Goal: Navigation & Orientation: Find specific page/section

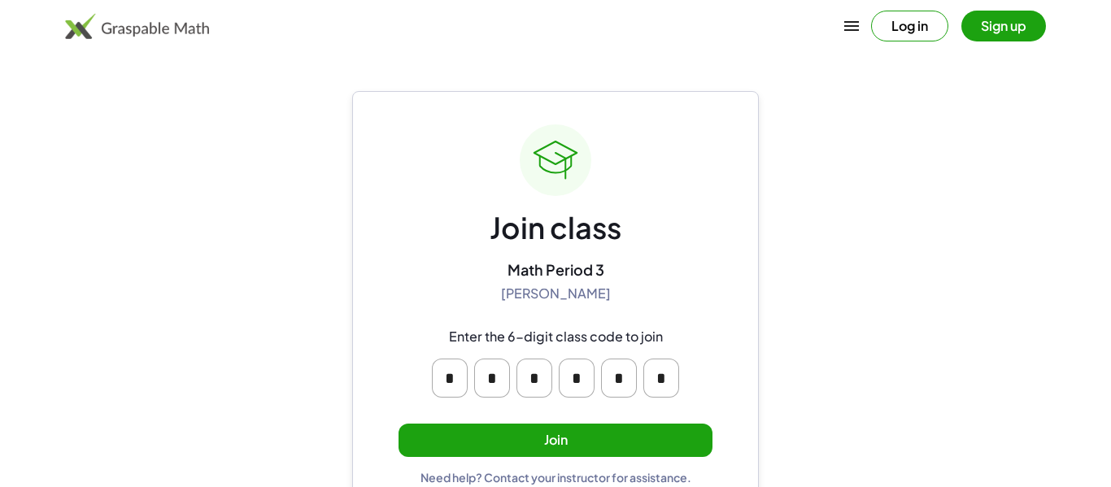
scroll to position [31, 0]
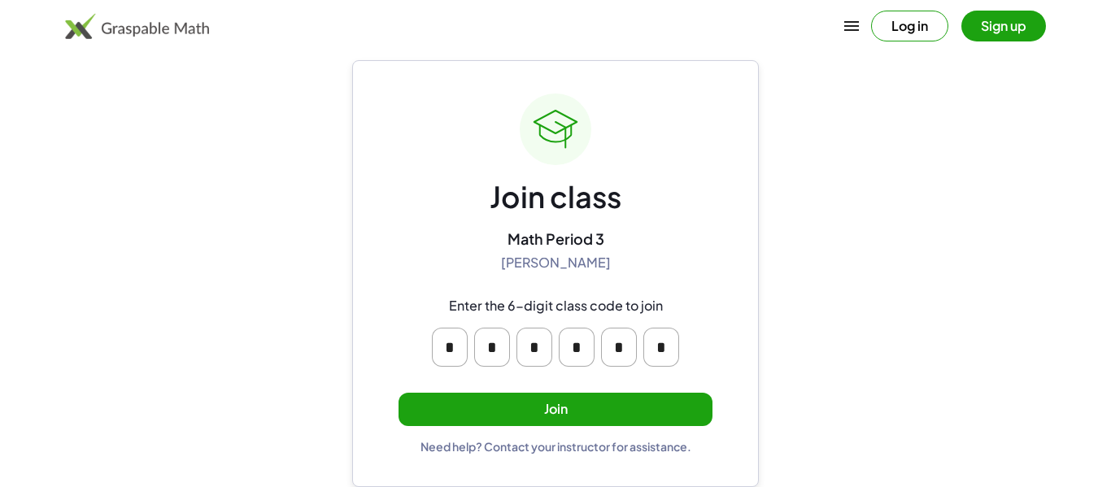
click at [632, 405] on button "Join" at bounding box center [556, 409] width 314 height 33
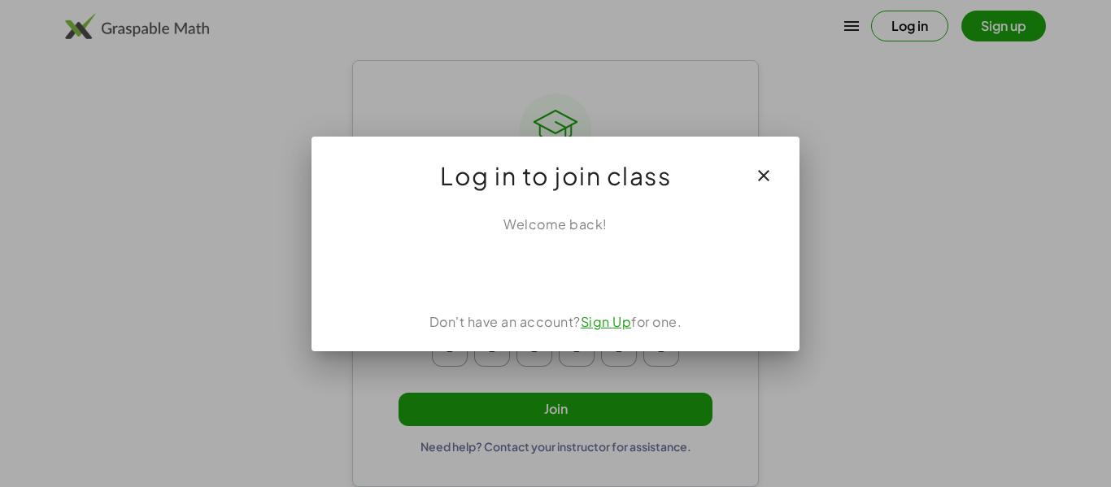
scroll to position [0, 0]
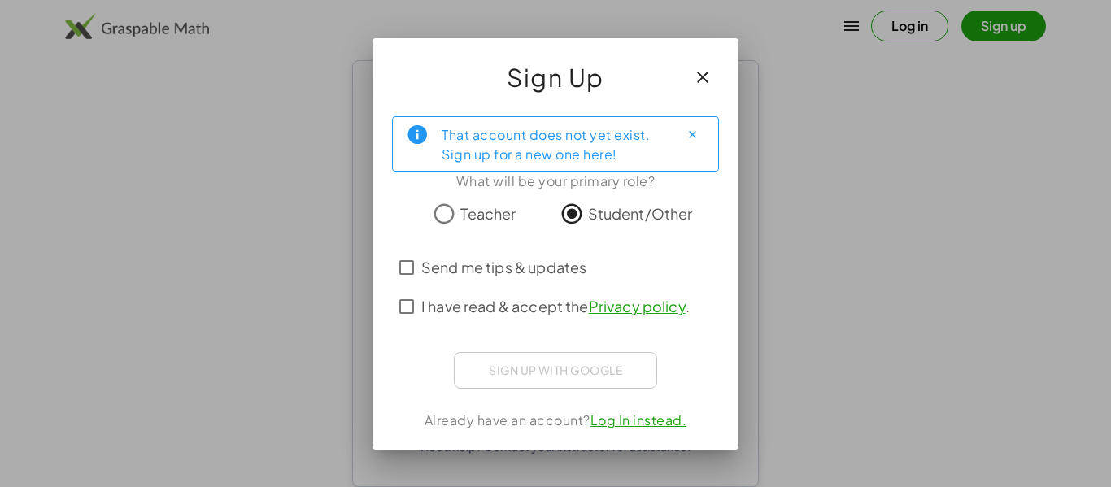
click at [518, 273] on span "Send me tips & updates" at bounding box center [503, 267] width 165 height 22
click at [520, 298] on span "I have read & accept the Privacy policy ." at bounding box center [555, 306] width 268 height 22
click at [521, 274] on span "Send me tips & updates" at bounding box center [503, 267] width 165 height 22
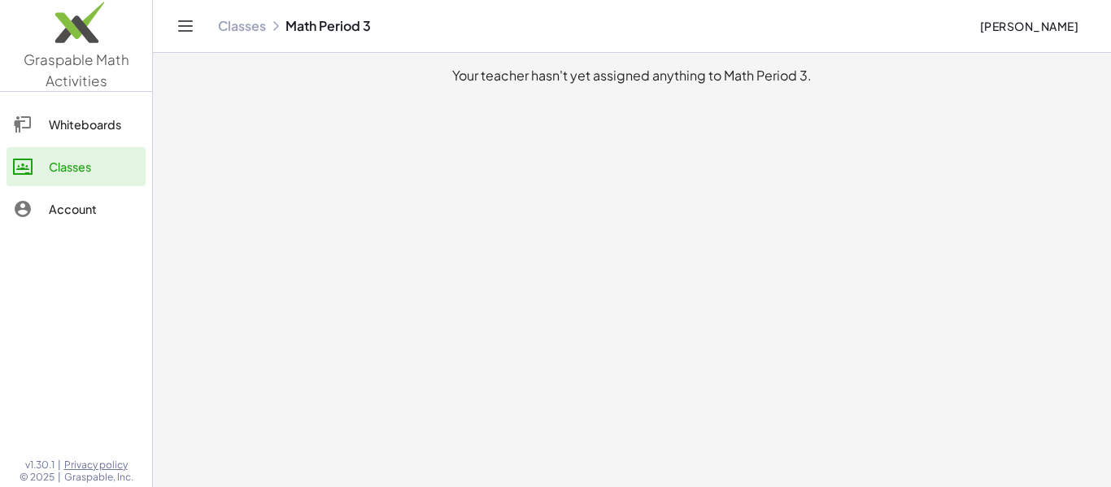
click at [103, 124] on div "Whiteboards" at bounding box center [94, 125] width 90 height 20
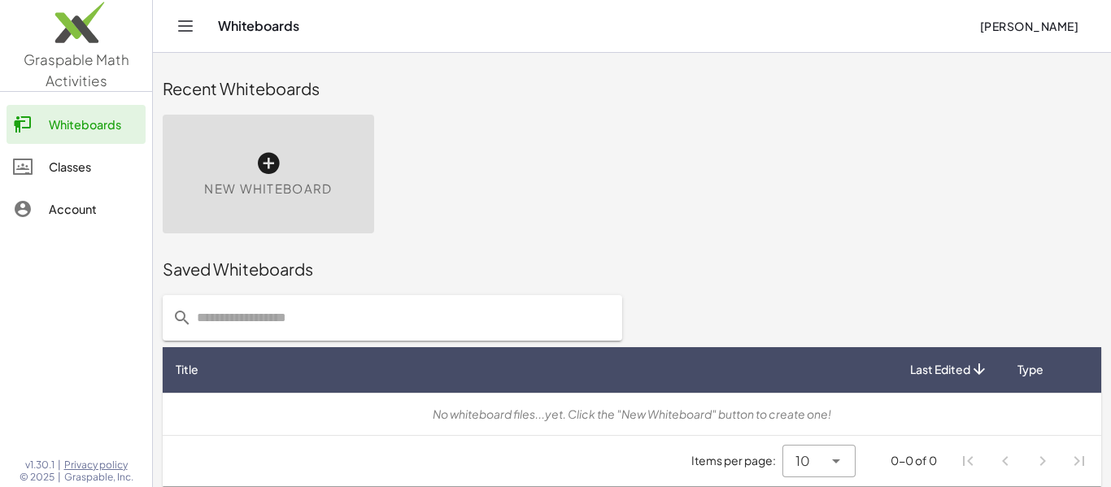
click at [116, 220] on link "Account" at bounding box center [76, 209] width 139 height 39
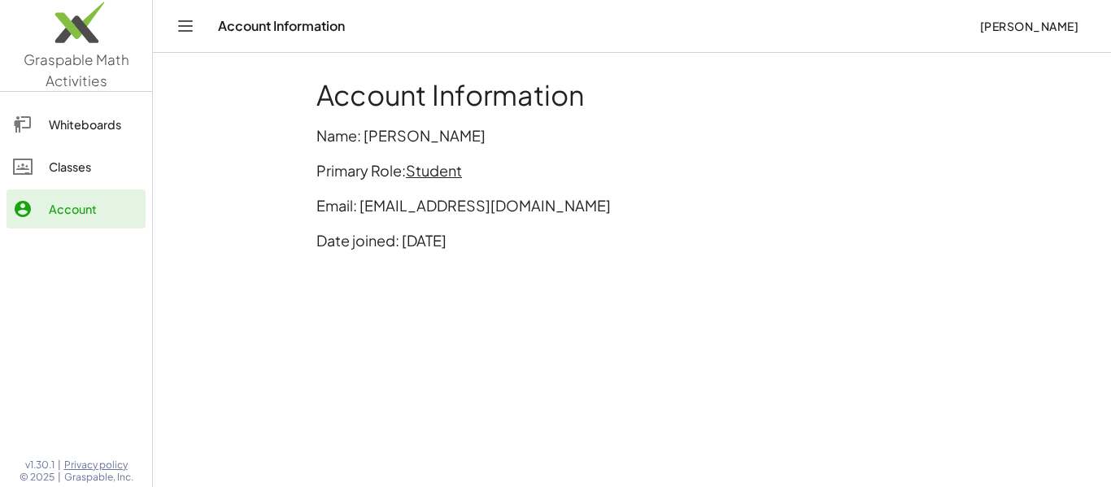
click at [90, 132] on div "Whiteboards" at bounding box center [94, 125] width 90 height 20
